Goal: Task Accomplishment & Management: Use online tool/utility

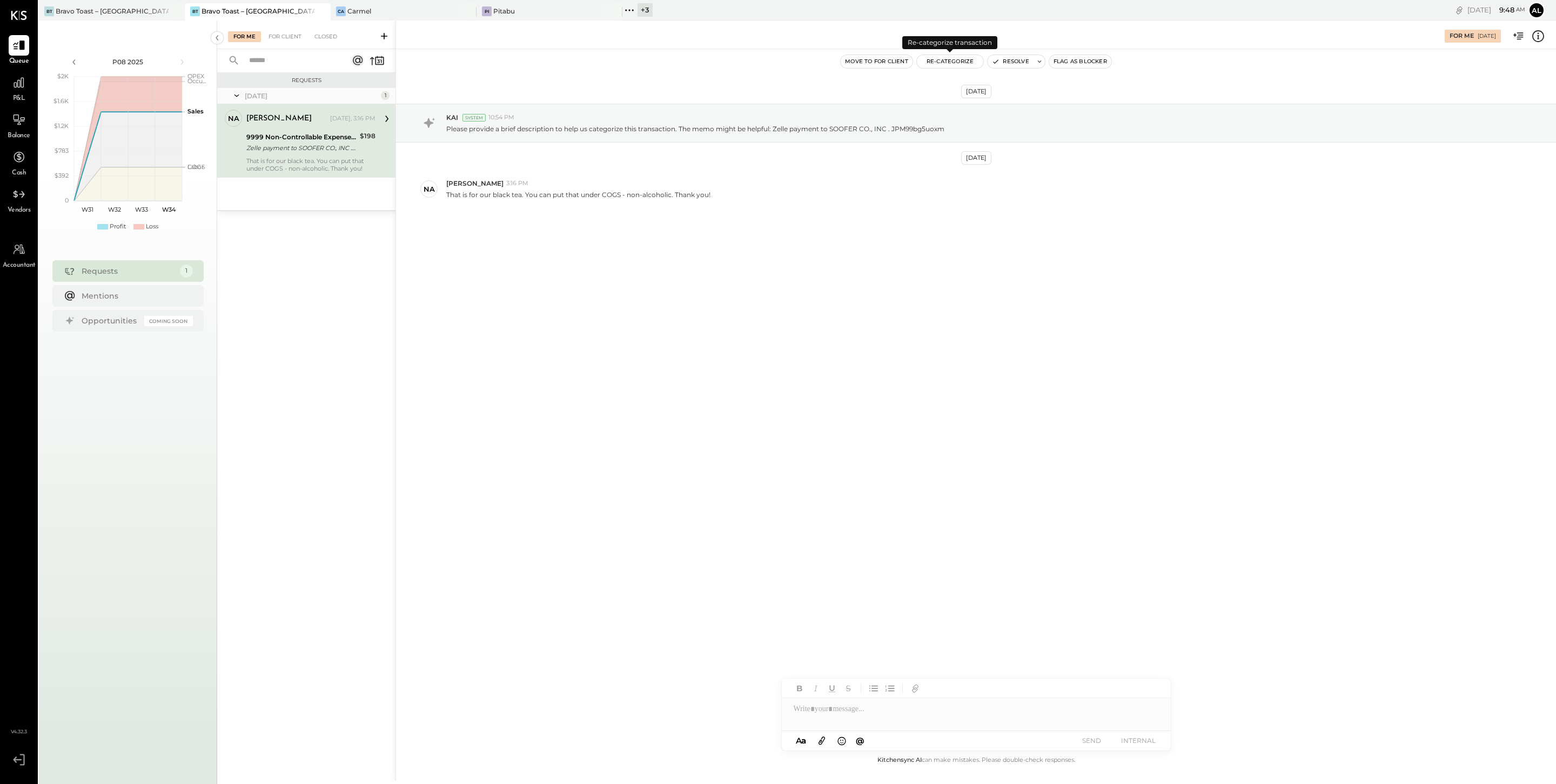
click at [767, 60] on button "Re-Categorize" at bounding box center [950, 61] width 67 height 13
click at [767, 108] on span "Loading..." at bounding box center [1010, 103] width 174 height 11
click at [767, 103] on div at bounding box center [1000, 108] width 142 height 13
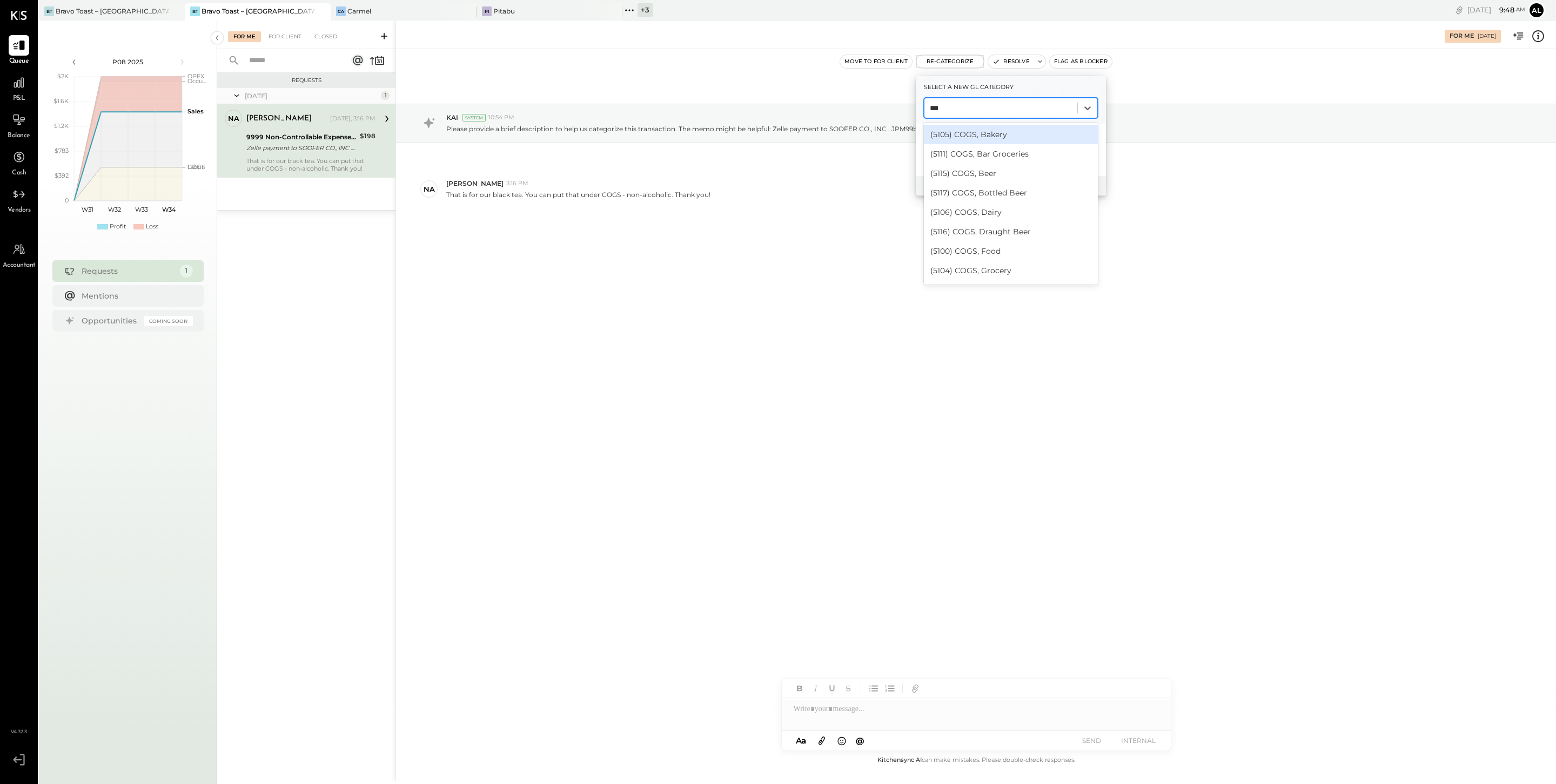
type input "****"
click at [767, 227] on div "(5125) COGS, Non-Alcoholic" at bounding box center [1010, 225] width 174 height 20
click at [767, 184] on button "Re-Categorize" at bounding box center [1040, 185] width 71 height 13
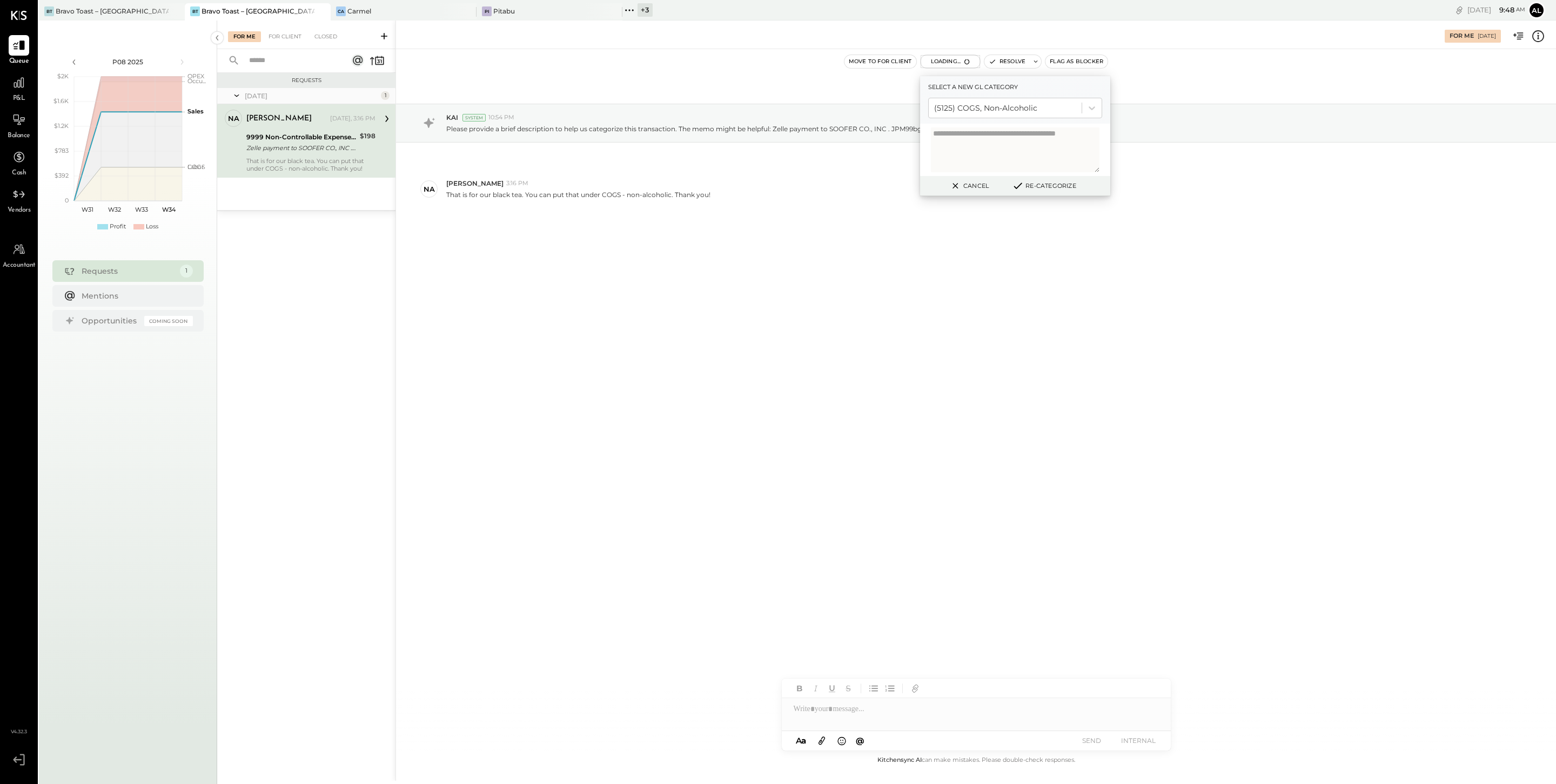
click at [767, 187] on button "Re-Categorize" at bounding box center [1043, 185] width 71 height 13
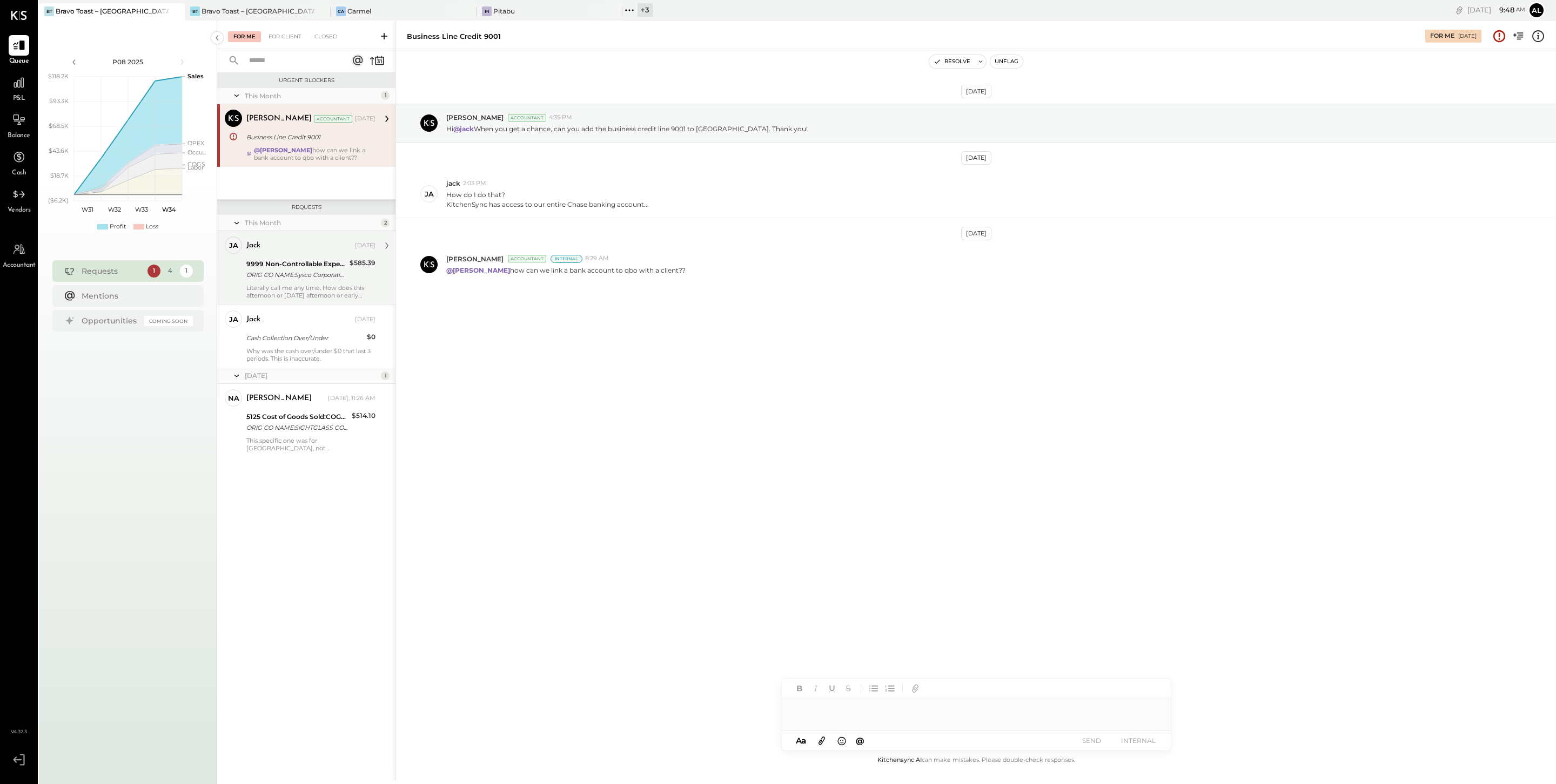
click at [306, 279] on div "ORIG CO NAME:Sysco Corporatio ORIG ID:XXXXXX4834 DESC DATE: CO ENTRY DESCR:Paym…" at bounding box center [296, 275] width 100 height 11
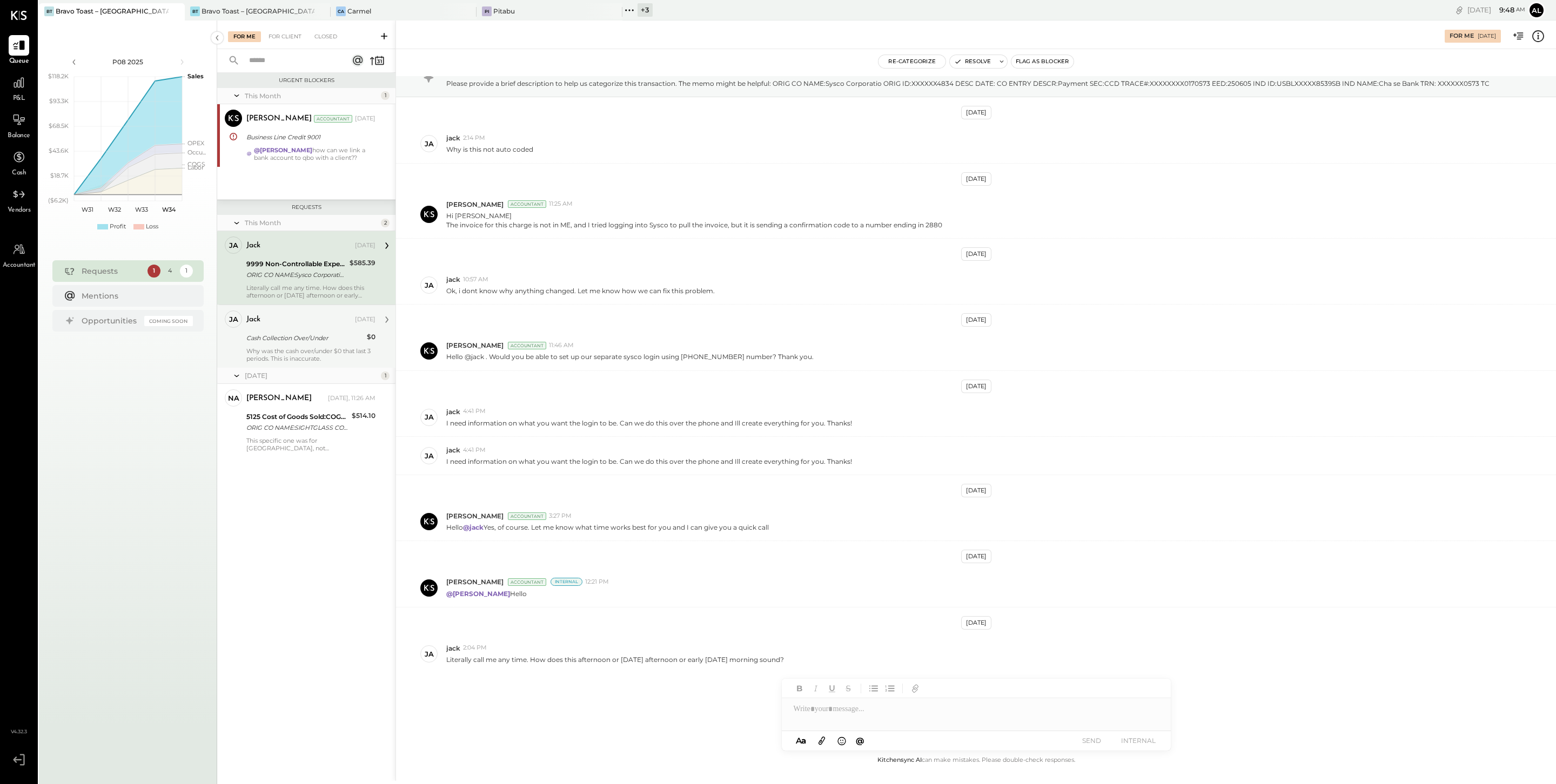
click at [292, 331] on div "jack Aug 11, 2025 Cash Collection Over/Under $0 Why was the cash over/under $0 …" at bounding box center [311, 336] width 129 height 52
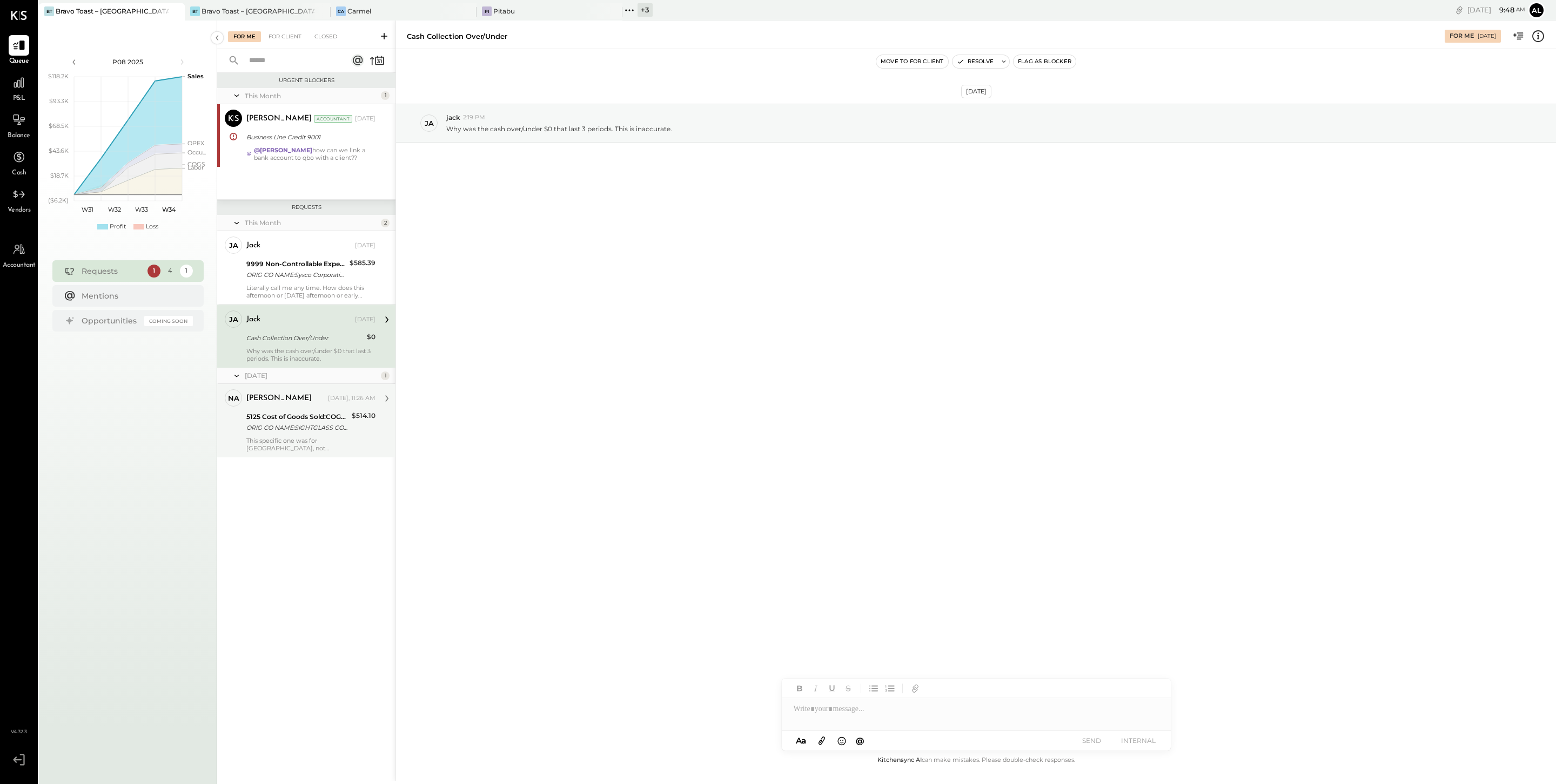
click at [295, 433] on div "ORIG CO NAME:SIGHTGLASS COFFE ORIG ID:XXXXXX2291 DESC DATE: CO ENTRY DESCR:PAYM…" at bounding box center [297, 428] width 102 height 11
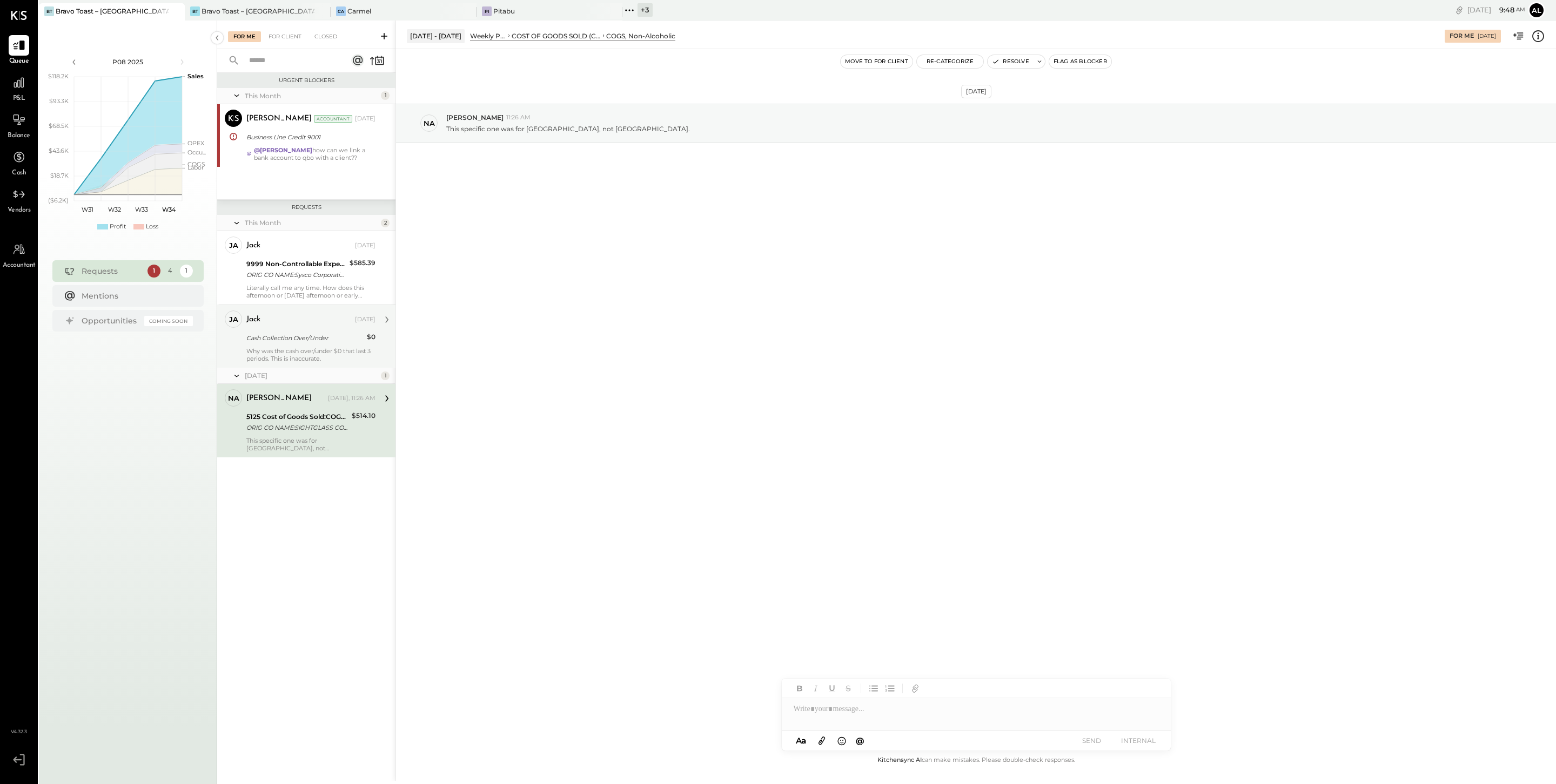
click at [298, 336] on div "Cash Collection Over/Under" at bounding box center [305, 338] width 117 height 11
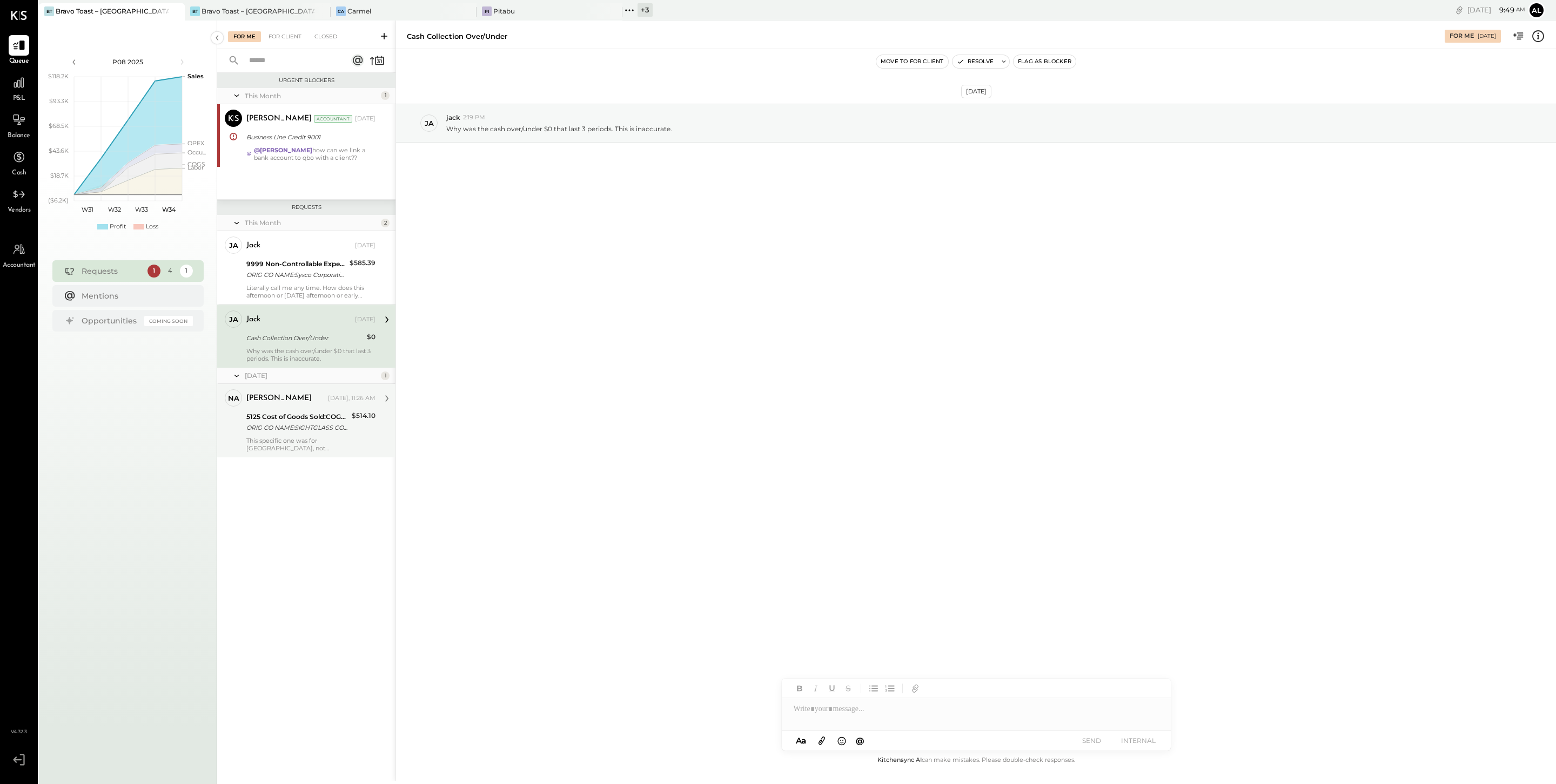
click at [306, 406] on div "nathan Yesterday, 11:26 AM" at bounding box center [311, 399] width 129 height 19
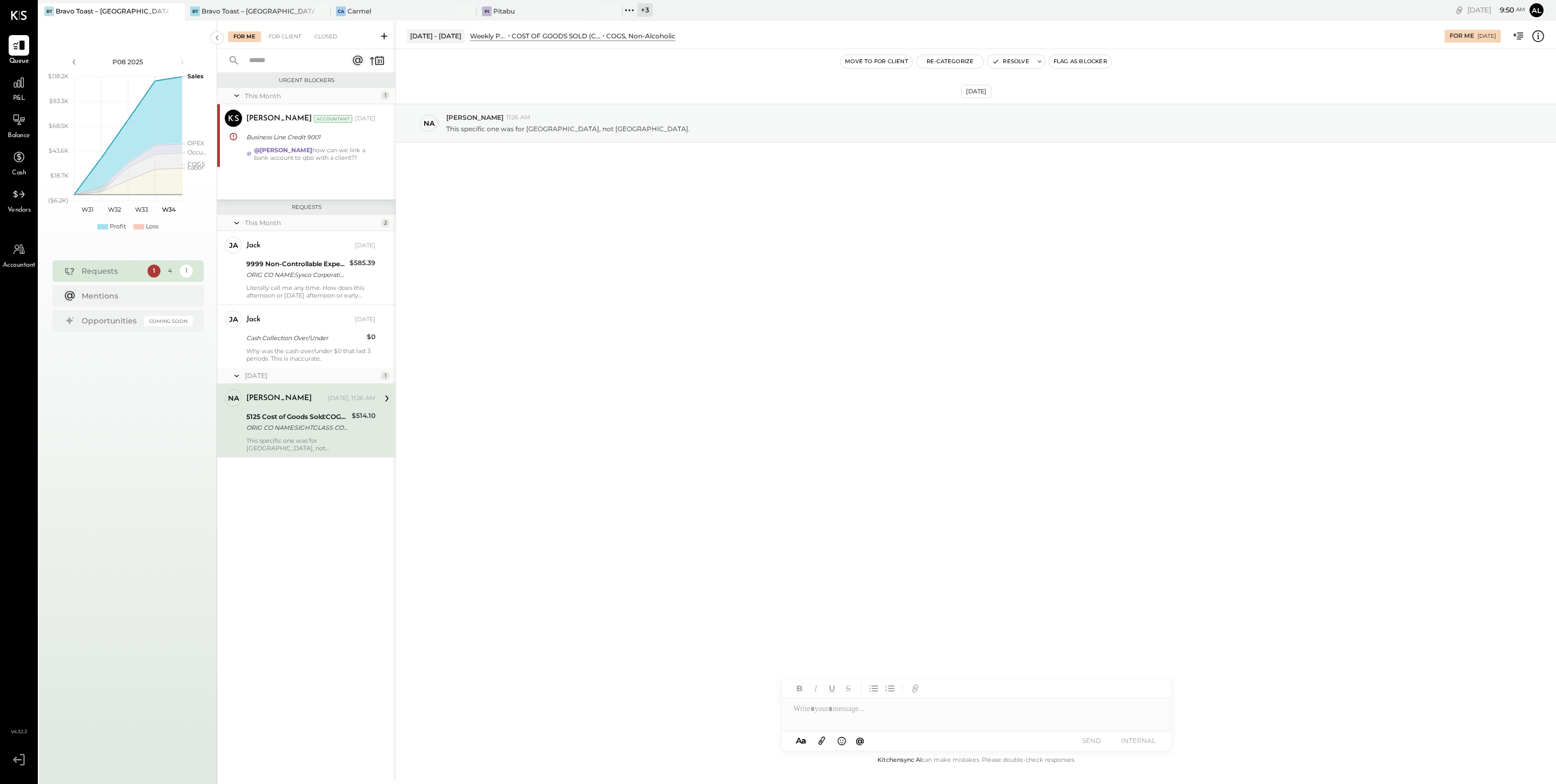
click at [334, 423] on div "ORIG CO NAME:SIGHTGLASS COFFE ORIG ID:XXXXXX2291 DESC DATE: CO ENTRY DESCR:PAYM…" at bounding box center [297, 428] width 102 height 11
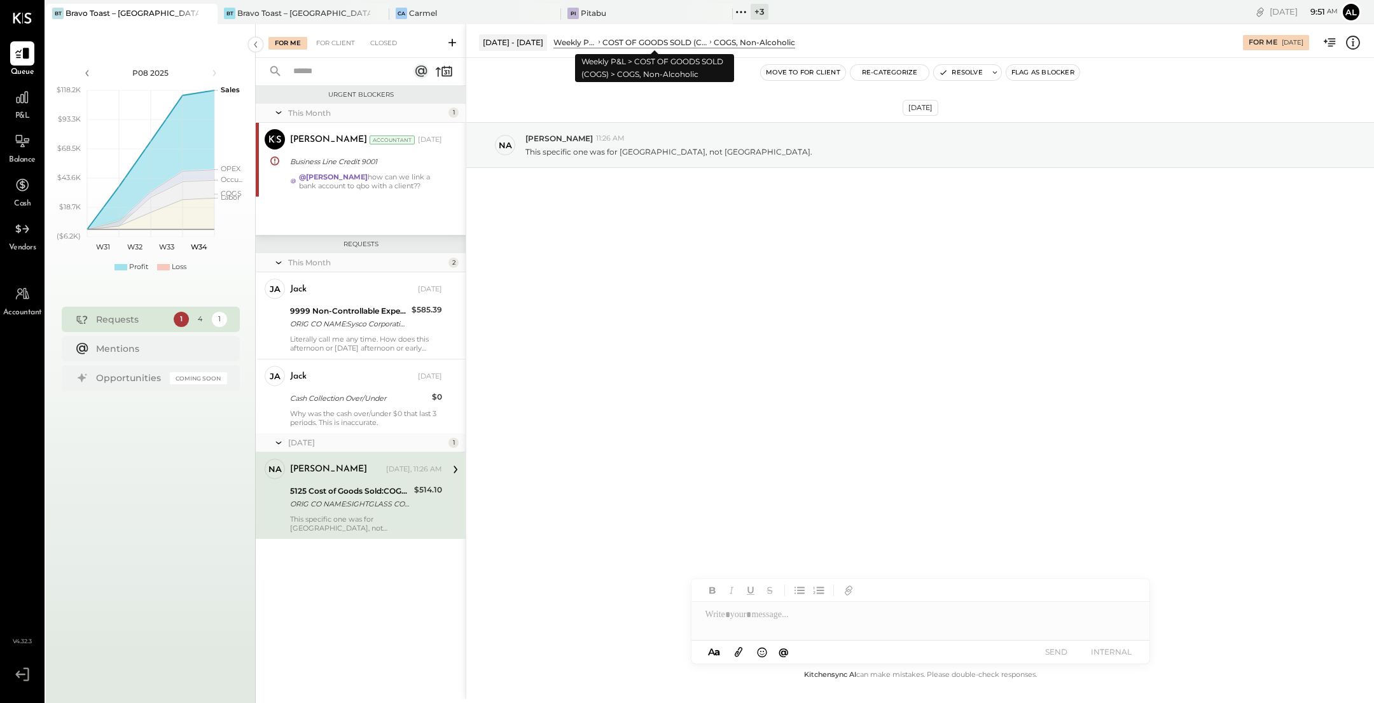
click at [701, 43] on div "COST OF GOODS SOLD (COGS)" at bounding box center [655, 42] width 105 height 11
click at [1330, 43] on icon at bounding box center [1330, 42] width 17 height 17
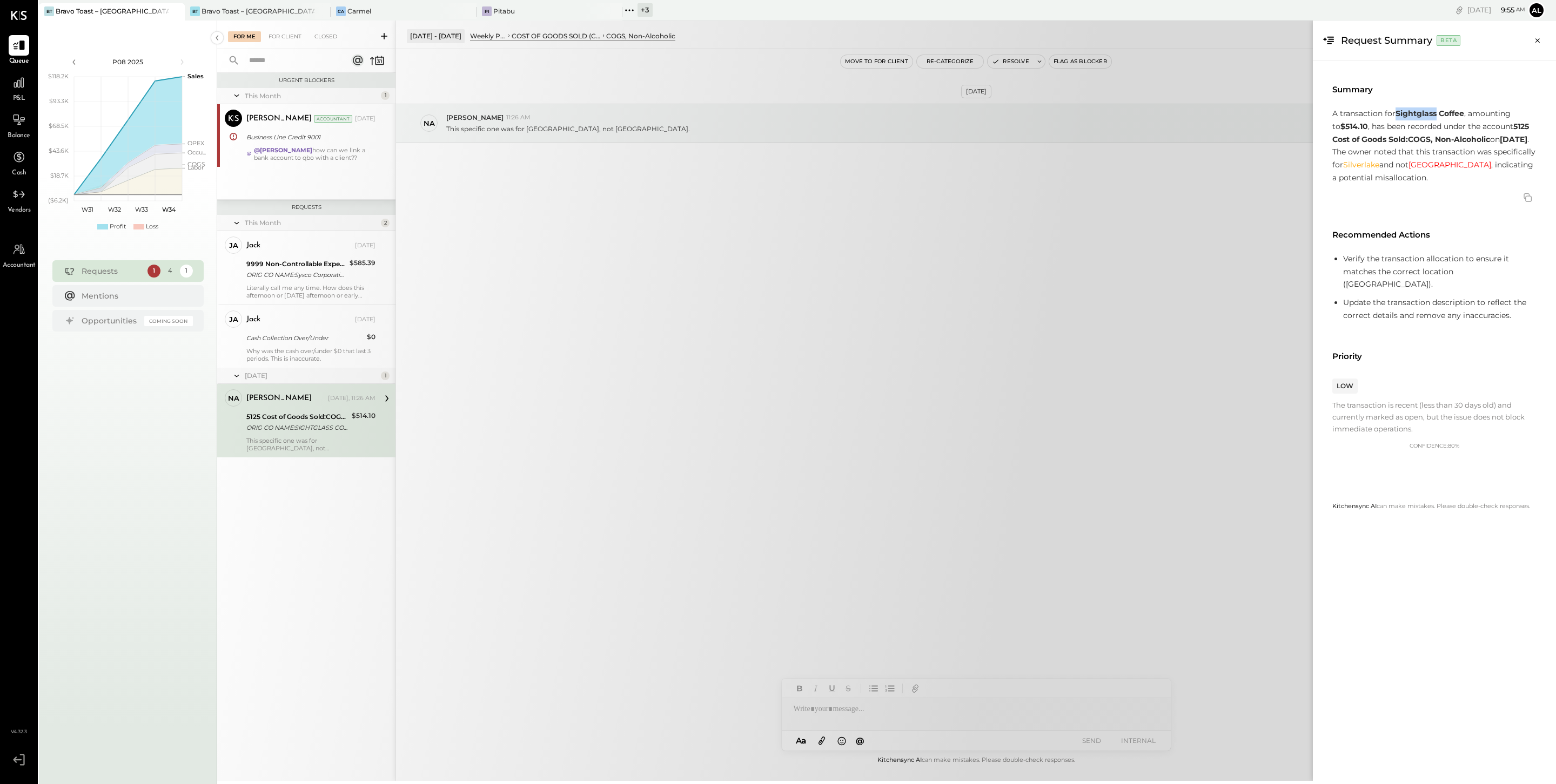
drag, startPoint x: 1438, startPoint y: 115, endPoint x: 1396, endPoint y: 114, distance: 42.0
click at [1396, 114] on strong "Sightglass Coffee" at bounding box center [1430, 113] width 69 height 9
copy strong "Sightglass"
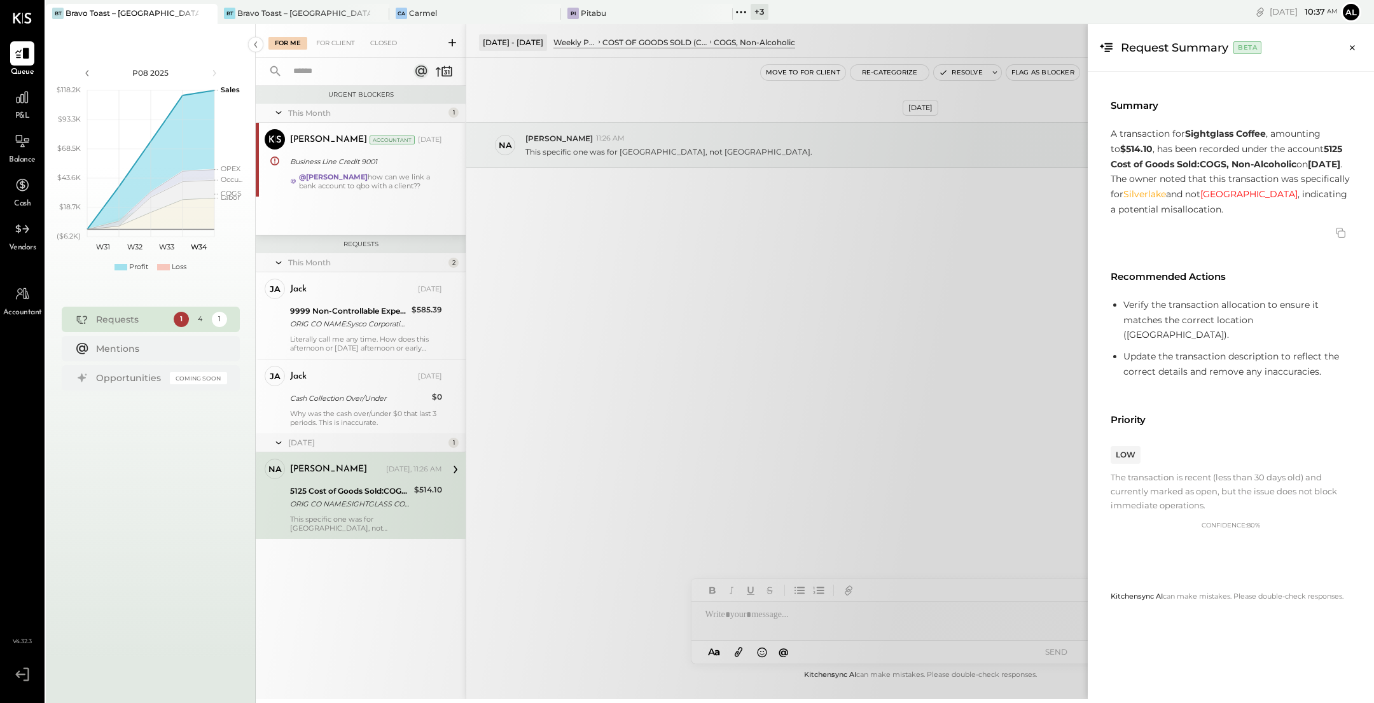
click at [1269, 227] on div at bounding box center [1231, 233] width 241 height 20
drag, startPoint x: 1168, startPoint y: 179, endPoint x: 1351, endPoint y: 191, distance: 183.0
click at [1351, 191] on p "A transaction for Sightglass Coffee , amounting to $514.10 , has been recorded …" at bounding box center [1231, 172] width 241 height 91
copy p "The owner noted that this transaction was specifically for Silverlake and not W…"
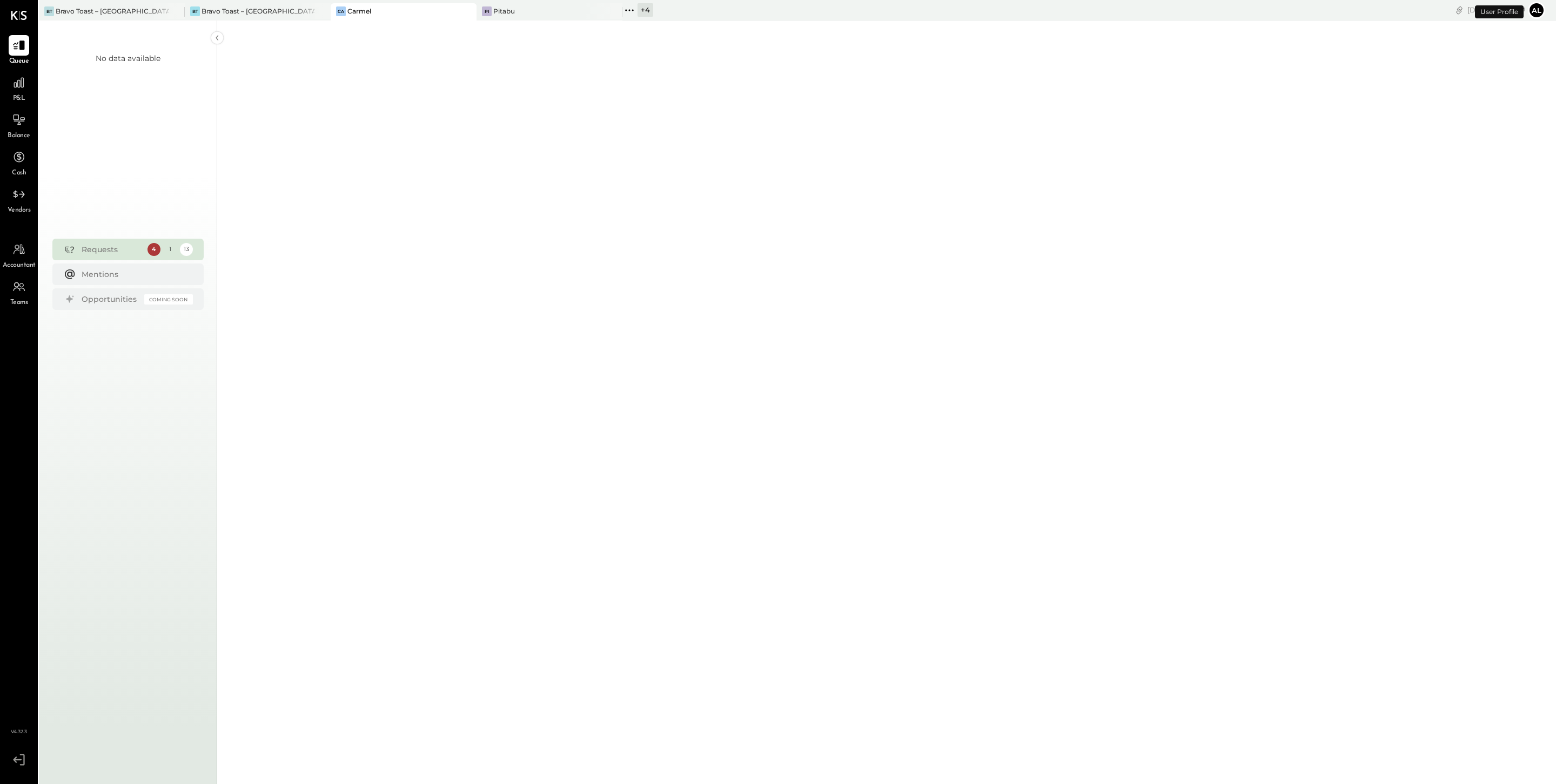
click at [643, 10] on div "+ 4" at bounding box center [645, 10] width 15 height 14
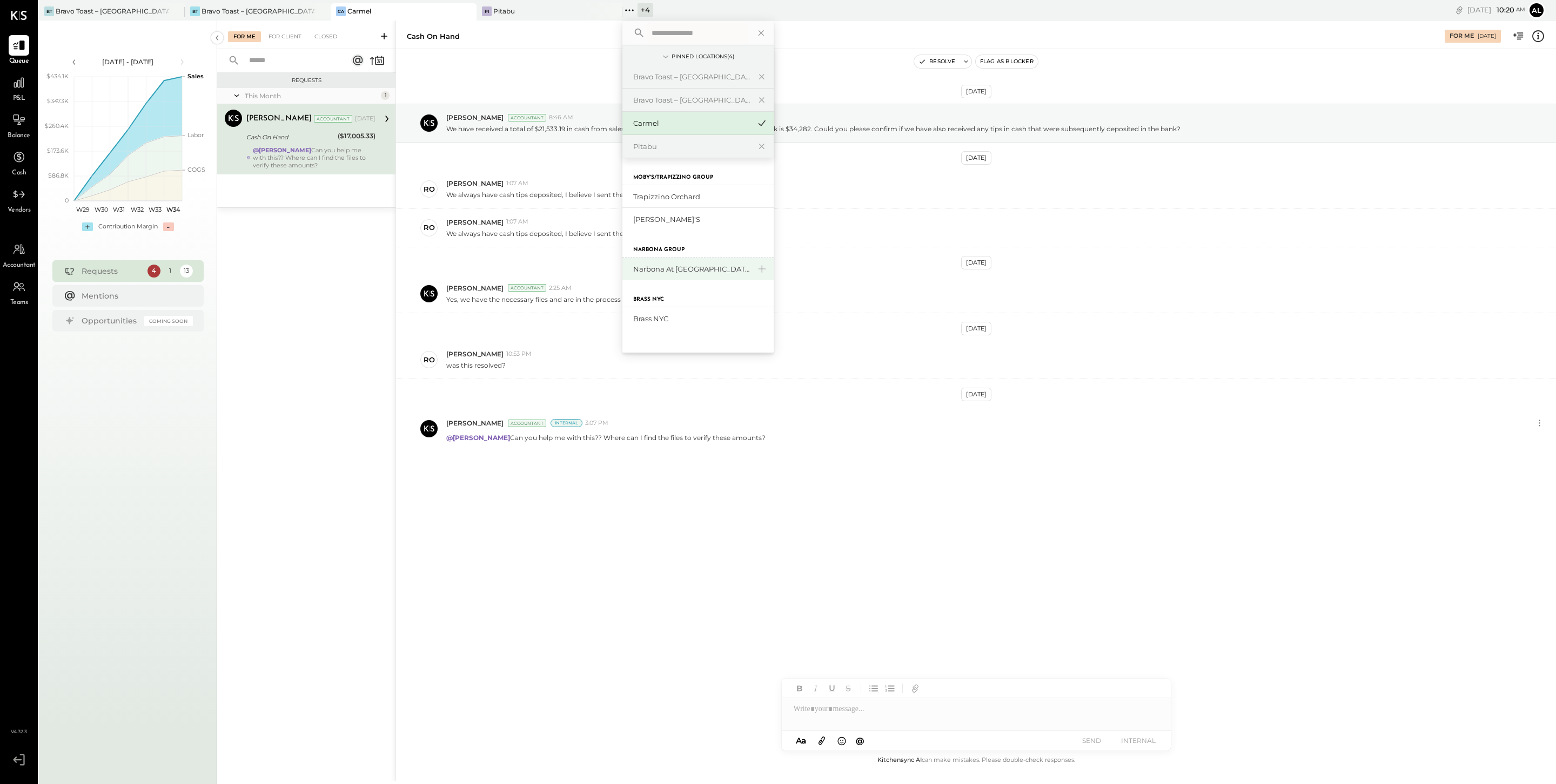
click at [687, 274] on div "Narbona at Key Biscayne LLC" at bounding box center [691, 269] width 116 height 10
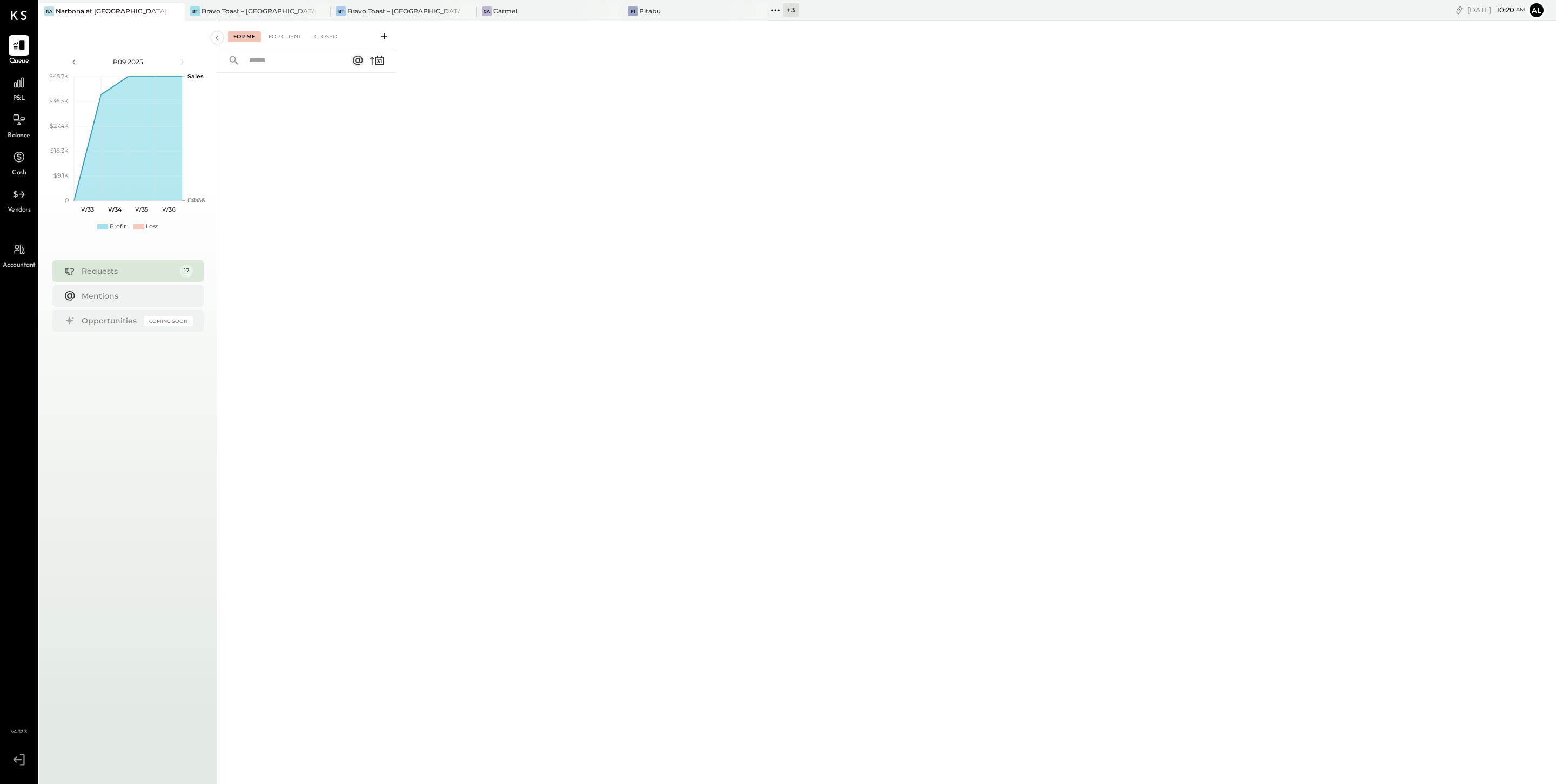
click at [17, 266] on span "Accountant" at bounding box center [19, 265] width 33 height 9
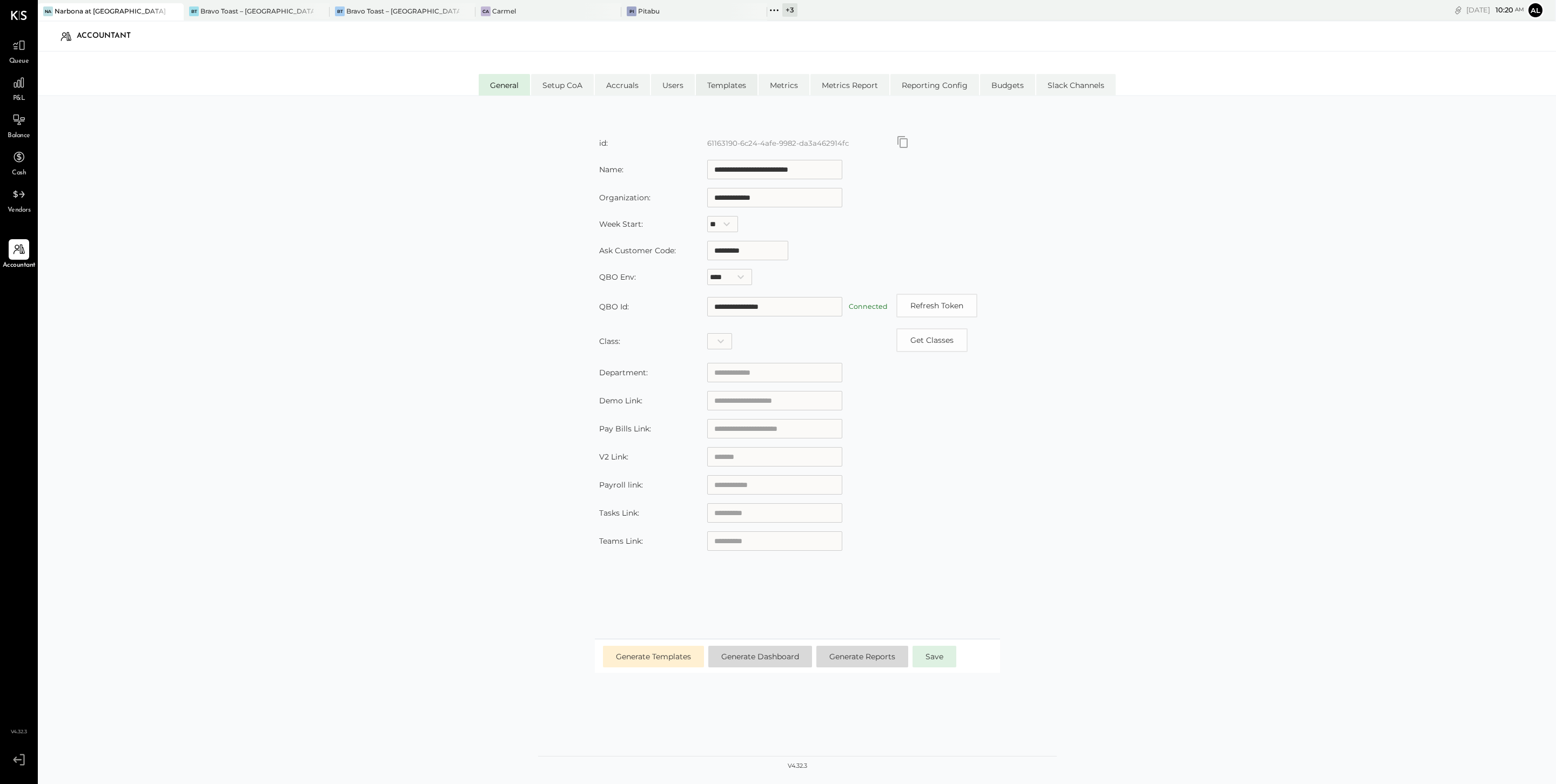
click at [732, 87] on li "Templates" at bounding box center [727, 84] width 62 height 21
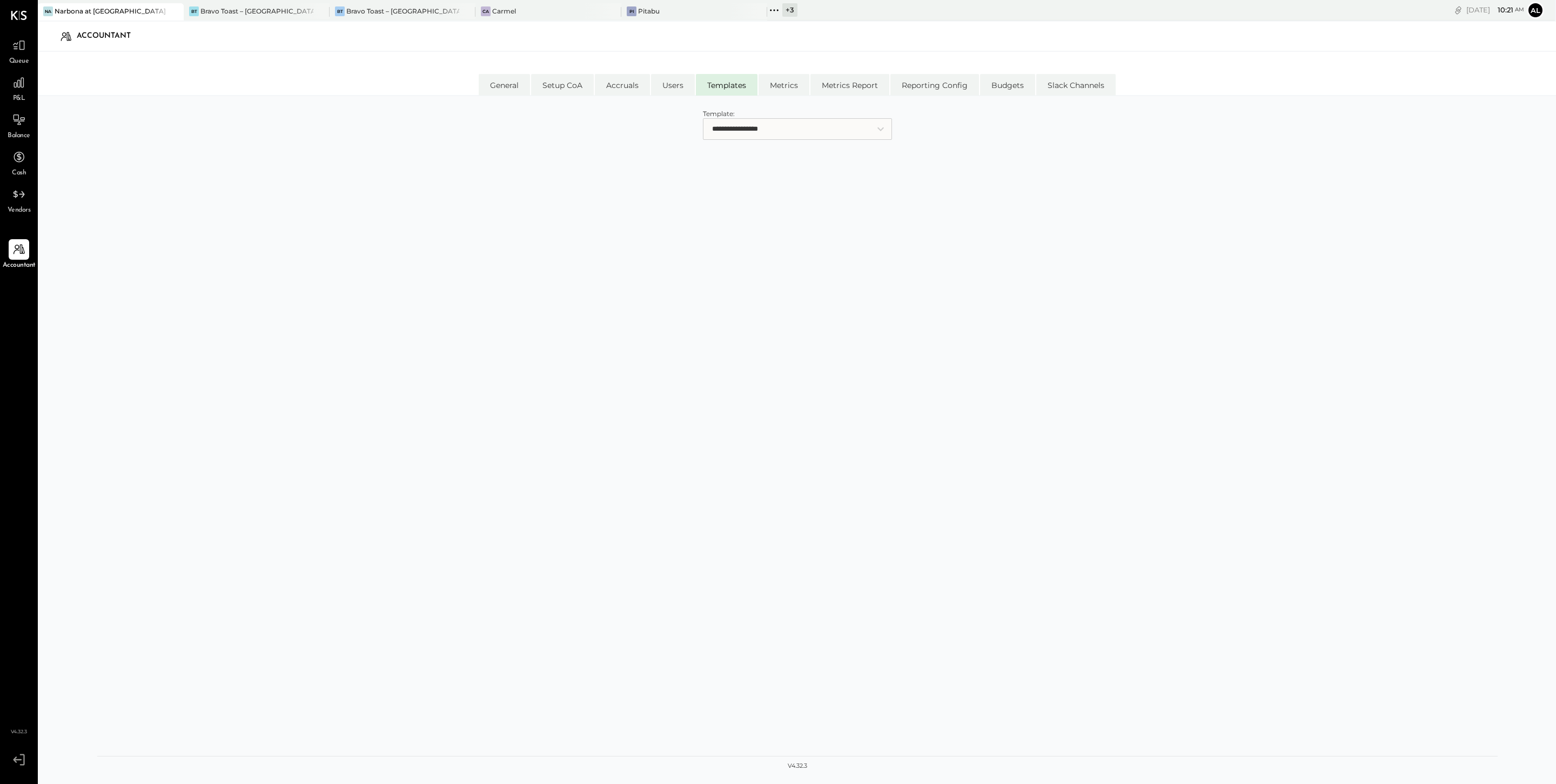
click at [876, 132] on select "**********" at bounding box center [797, 128] width 189 height 21
select select "**********"
click at [703, 118] on select "**********" at bounding box center [797, 128] width 189 height 21
select select "**********"
click at [878, 125] on select "**********" at bounding box center [797, 128] width 189 height 21
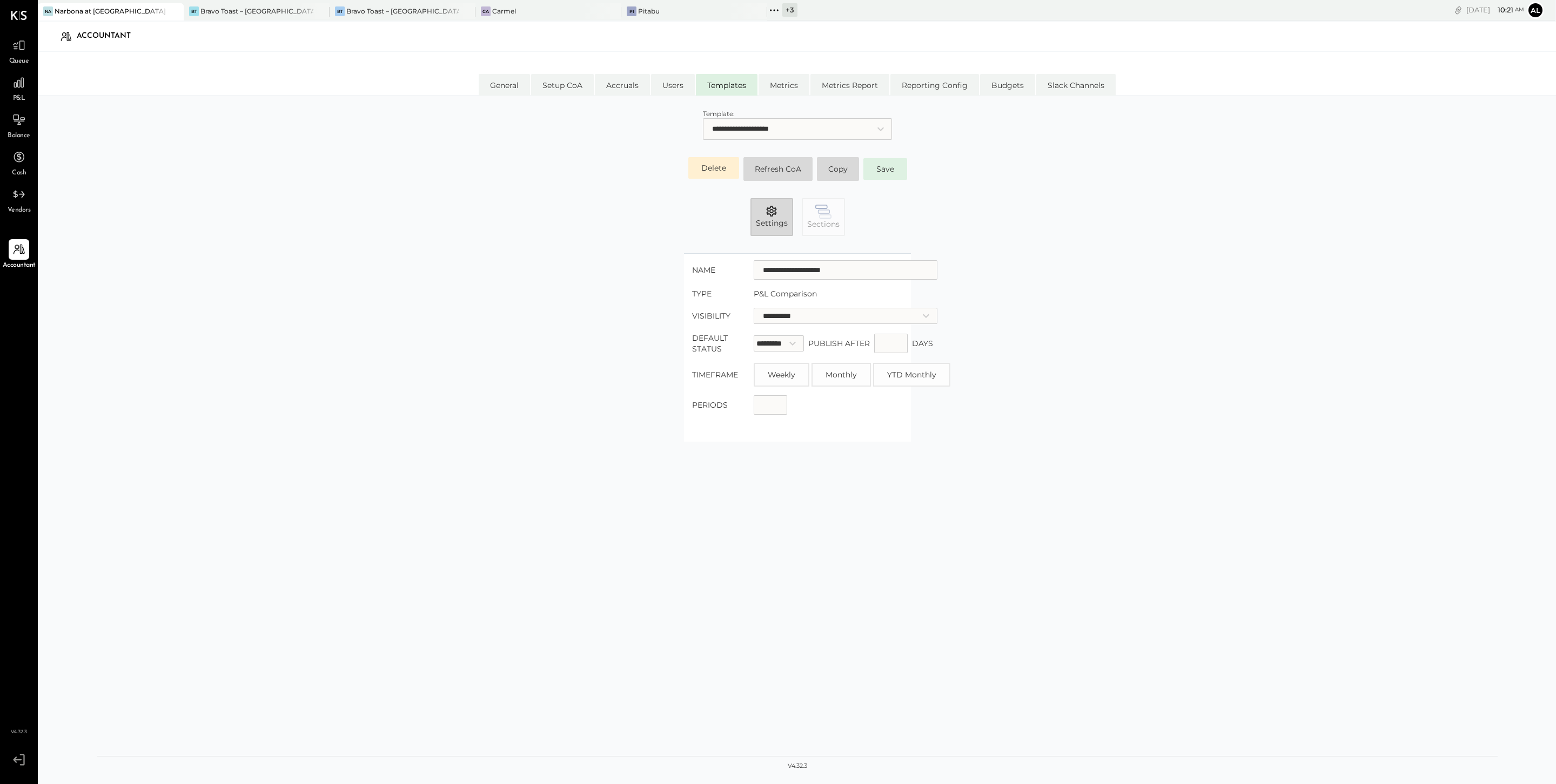
click at [776, 228] on button "Settings" at bounding box center [772, 217] width 42 height 38
click at [778, 216] on icon "button" at bounding box center [771, 210] width 13 height 13
click at [772, 217] on span "Settings" at bounding box center [772, 222] width 32 height 11
